Goal: Find specific page/section: Find specific page/section

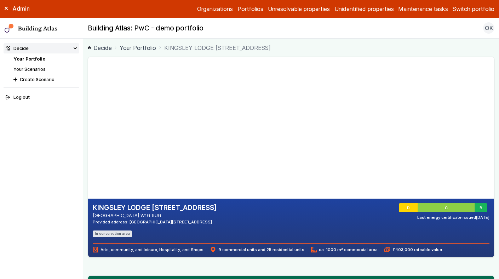
click at [33, 58] on link "Your Portfolio" at bounding box center [29, 58] width 32 height 5
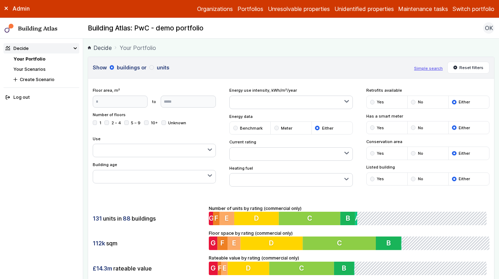
click at [414, 102] on div "submit" at bounding box center [413, 102] width 5 height 5
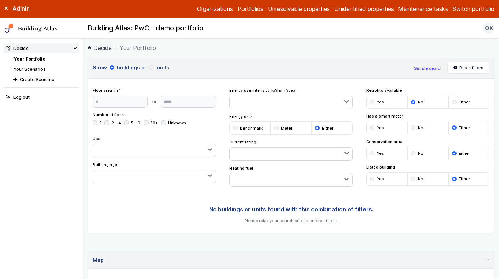
click at [455, 102] on div "submit" at bounding box center [454, 102] width 5 height 5
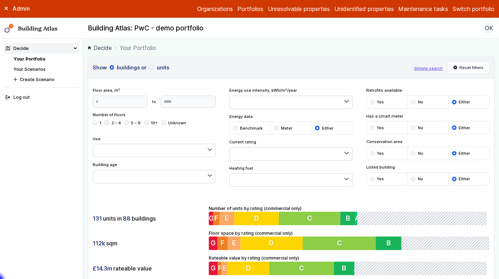
click at [472, 9] on button "Switch portfolio" at bounding box center [474, 9] width 42 height 8
click at [0, 0] on button "PwC - demo portfolio" at bounding box center [0, 0] width 0 height 0
click at [413, 102] on div "submit" at bounding box center [413, 102] width 5 height 5
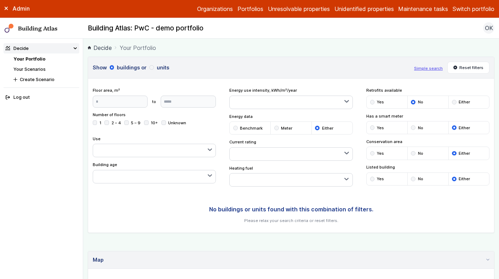
click at [454, 102] on div "submit" at bounding box center [454, 102] width 5 height 5
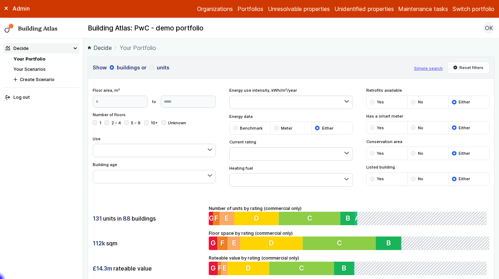
click at [269, 79] on div "Show buildings or units Simple search Reset filters Floor area, m² to Update Nu…" at bounding box center [291, 171] width 407 height 228
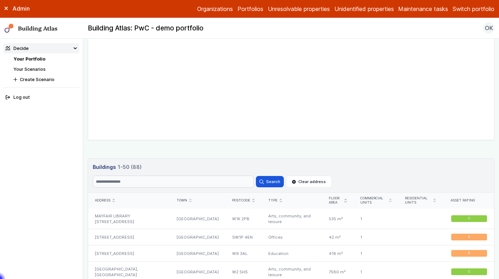
scroll to position [342, 0]
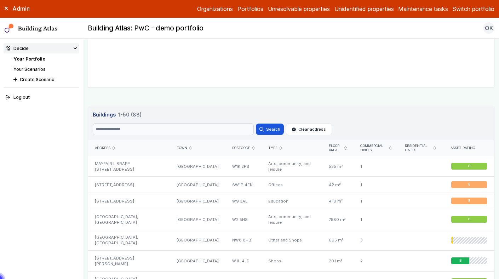
click at [168, 136] on header "Buildings 1-50 (88) Search Search Clear address" at bounding box center [291, 123] width 406 height 34
click at [173, 130] on input "Search" at bounding box center [173, 129] width 161 height 12
type input "**********"
click at [268, 131] on button "Search" at bounding box center [270, 129] width 28 height 11
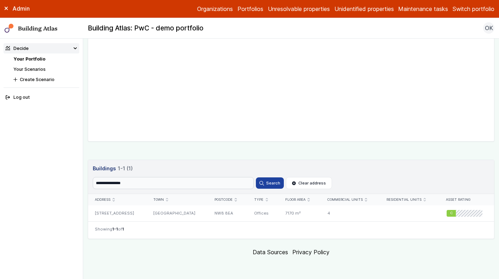
scroll to position [288, 0]
click at [222, 214] on div "NW8 8EA" at bounding box center [228, 213] width 40 height 16
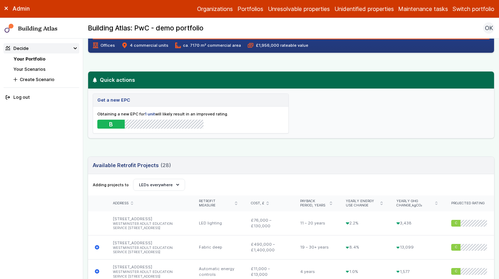
scroll to position [194, 0]
